Goal: Task Accomplishment & Management: Use online tool/utility

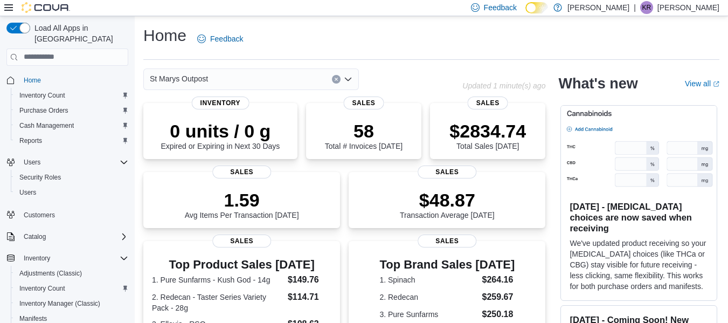
click at [348, 80] on icon "Open list of options" at bounding box center [348, 79] width 6 height 3
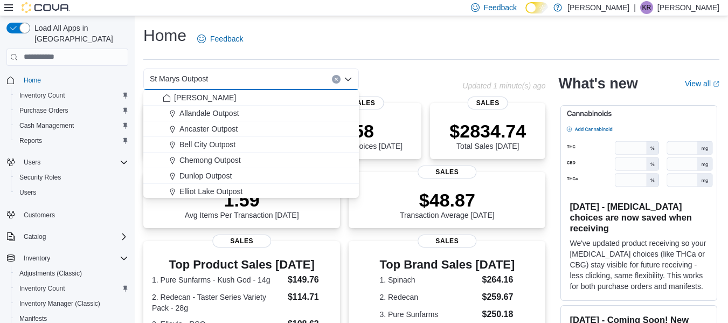
click at [348, 80] on icon "Close list of options" at bounding box center [348, 79] width 6 height 3
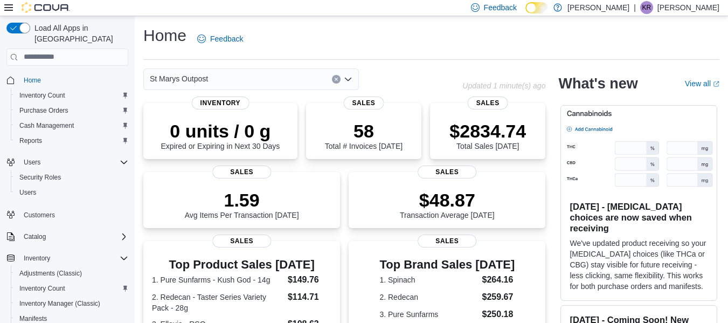
click at [399, 74] on div "St Marys Outpost" at bounding box center [302, 79] width 319 height 22
click at [60, 121] on span "Cash Management" at bounding box center [46, 125] width 54 height 9
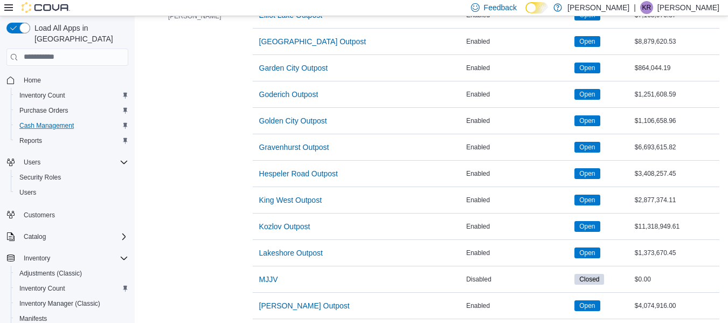
scroll to position [466, 0]
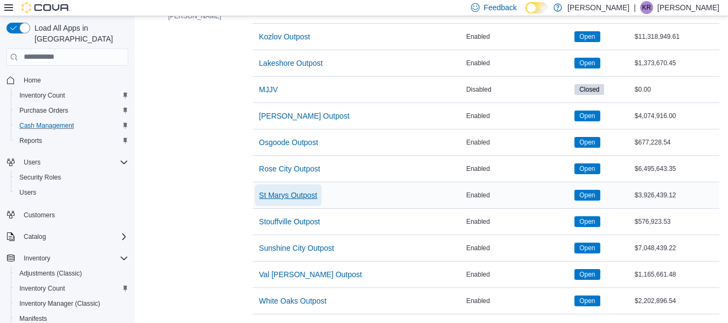
click at [264, 190] on span "St Marys Outpost" at bounding box center [288, 195] width 58 height 11
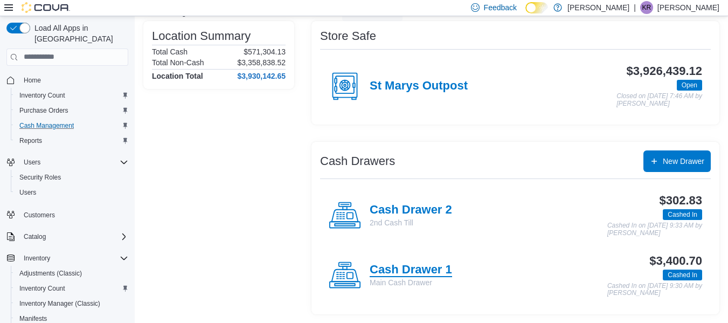
click at [398, 269] on h4 "Cash Drawer 1" at bounding box center [411, 270] width 82 height 14
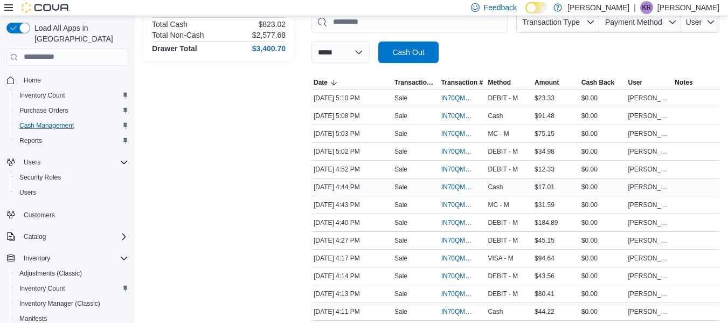
scroll to position [162, 0]
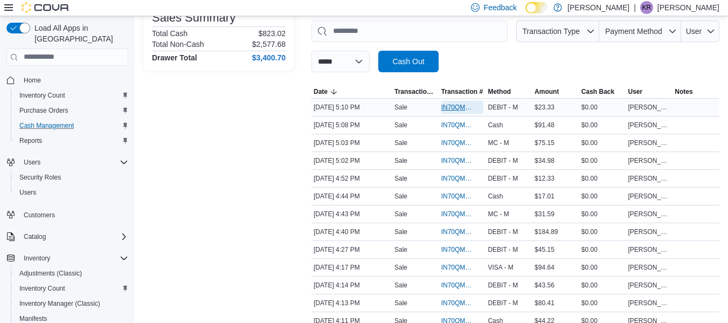
click at [452, 106] on span "IN70QM-1898113" at bounding box center [458, 107] width 32 height 9
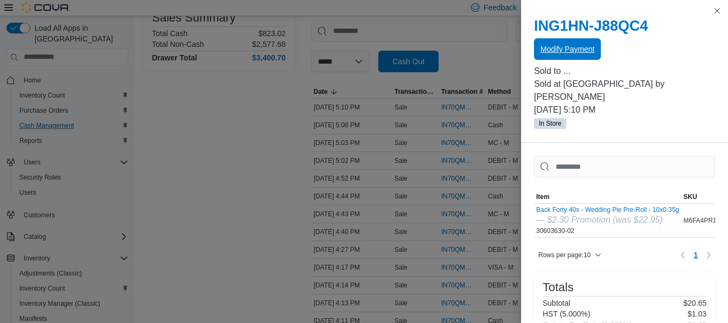
click at [562, 50] on span "Modify Payment" at bounding box center [568, 49] width 54 height 11
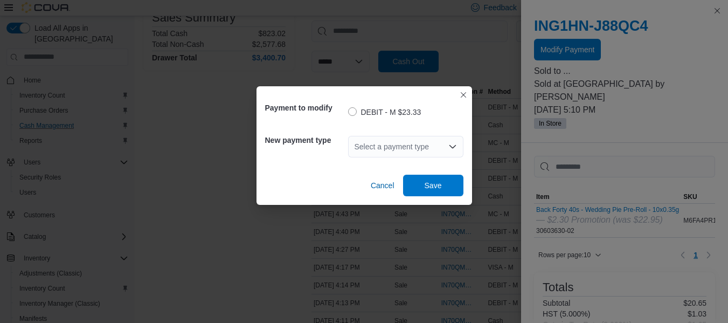
click at [399, 152] on div "Select a payment type" at bounding box center [405, 147] width 115 height 22
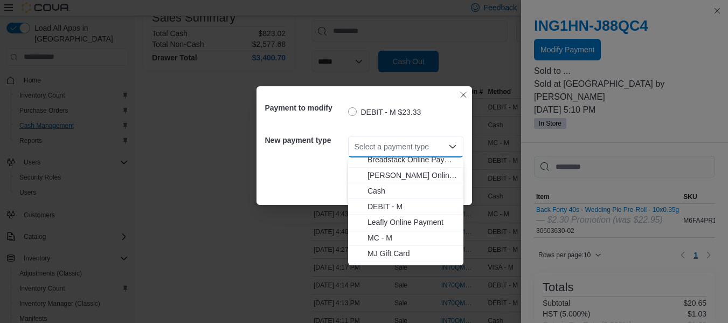
scroll to position [33, 0]
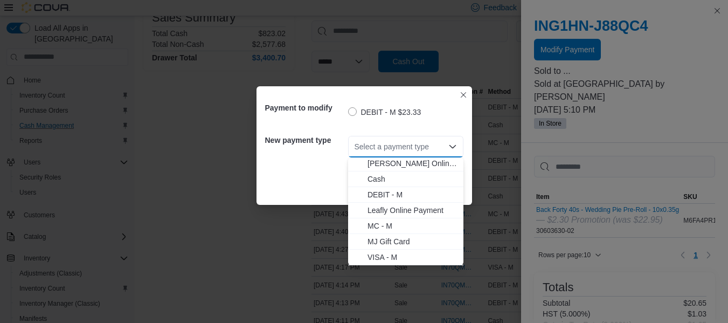
click at [378, 258] on span "VISA - M" at bounding box center [412, 257] width 89 height 11
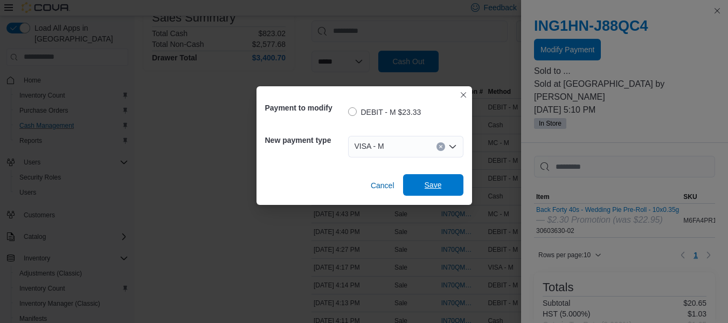
click at [443, 182] on span "Save" at bounding box center [433, 185] width 47 height 22
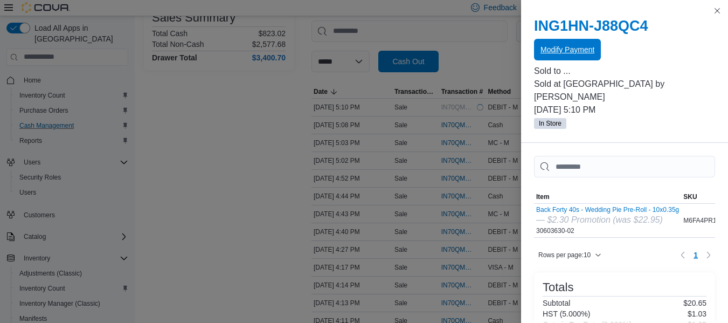
scroll to position [0, 0]
drag, startPoint x: 720, startPoint y: 7, endPoint x: 694, endPoint y: 17, distance: 27.1
click at [720, 8] on button "Close this dialog" at bounding box center [717, 10] width 13 height 13
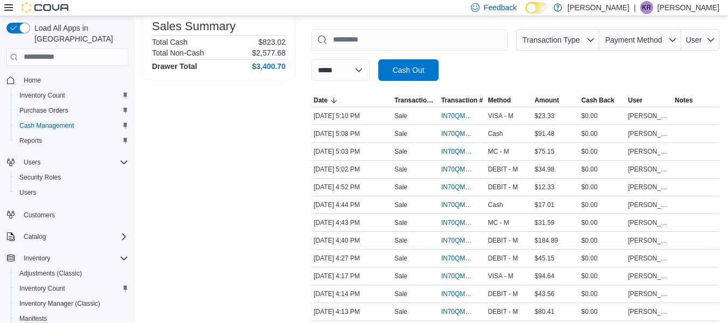
scroll to position [216, 0]
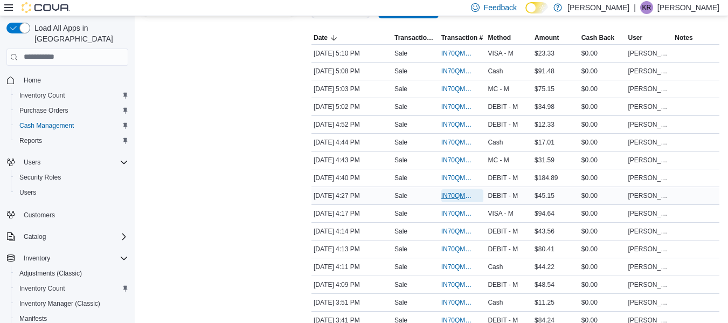
click at [463, 194] on span "IN70QM-1898041" at bounding box center [458, 195] width 32 height 9
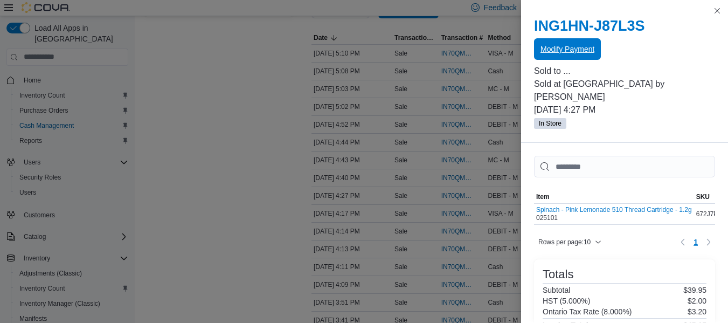
click at [553, 51] on span "Modify Payment" at bounding box center [568, 49] width 54 height 11
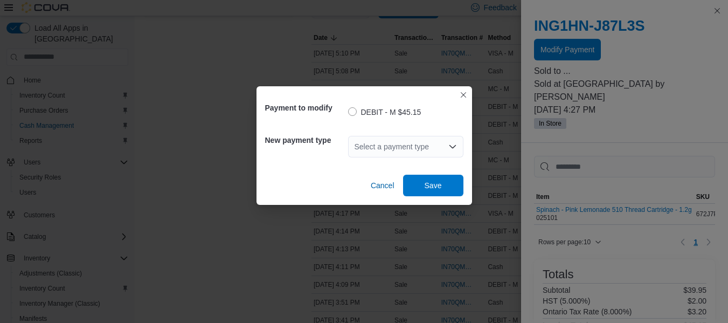
click at [401, 148] on div "Select a payment type" at bounding box center [405, 147] width 115 height 22
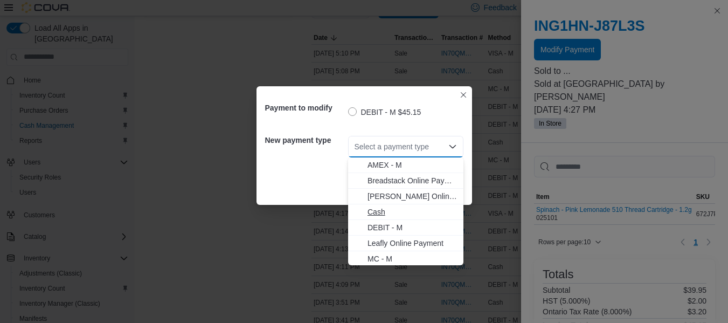
scroll to position [33, 0]
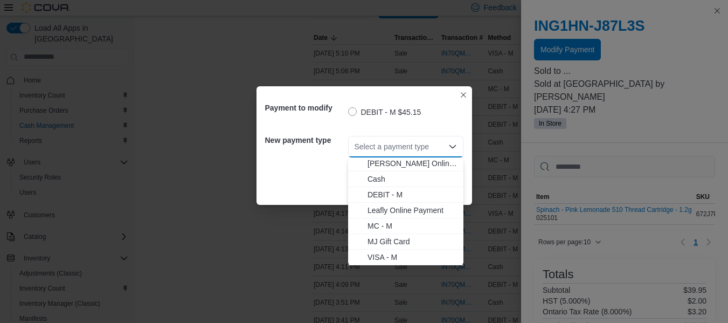
drag, startPoint x: 395, startPoint y: 257, endPoint x: 405, endPoint y: 218, distance: 40.8
click at [395, 257] on span "VISA - M" at bounding box center [412, 257] width 89 height 11
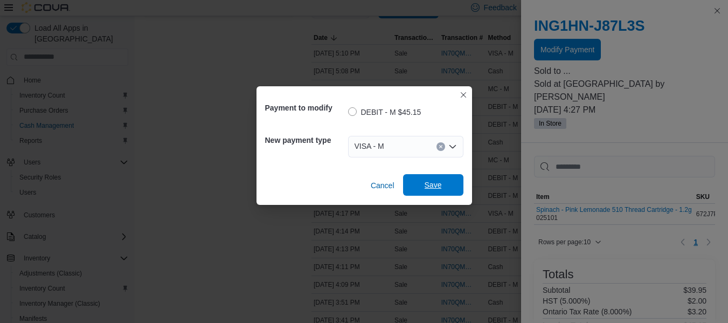
click at [429, 190] on span "Save" at bounding box center [433, 185] width 47 height 22
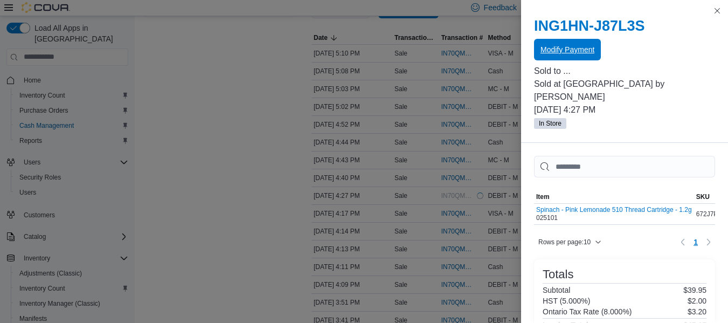
scroll to position [0, 0]
click at [718, 16] on button "Close this dialog" at bounding box center [717, 10] width 13 height 13
